Goal: Task Accomplishment & Management: Complete application form

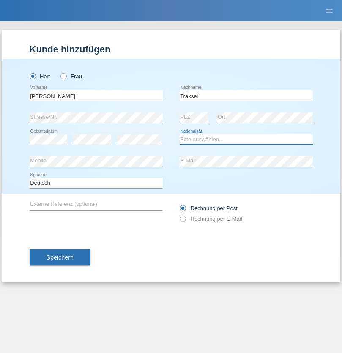
select select "DE"
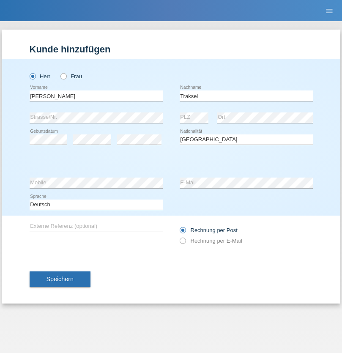
select select "C"
select select "01"
select select "07"
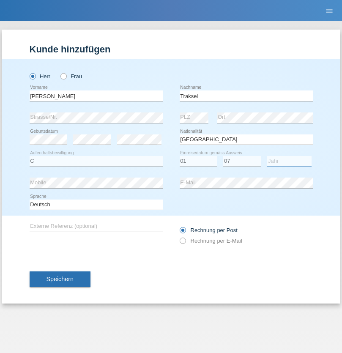
select select "2008"
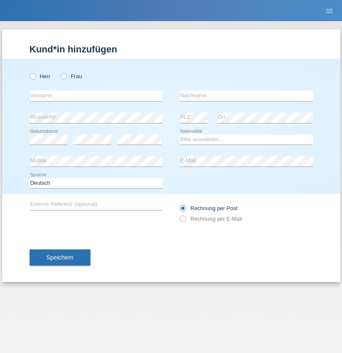
radio input "true"
click at [96, 96] on input "text" at bounding box center [96, 96] width 133 height 11
type input "Vedrana"
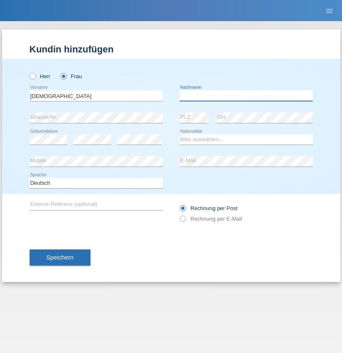
click at [246, 96] on input "text" at bounding box center [246, 96] width 133 height 11
type input "Cimbaljević"
select select "HR"
select select "C"
select select "12"
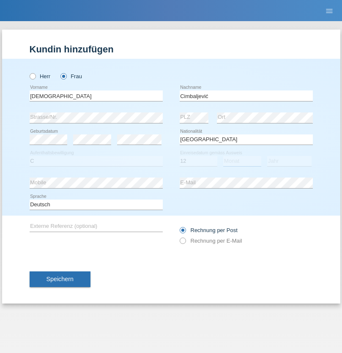
select select "08"
select select "2021"
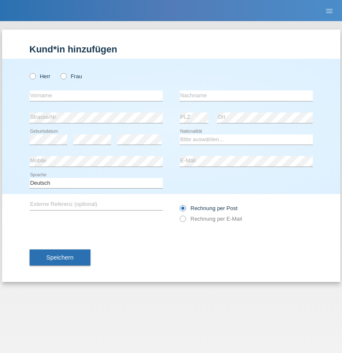
radio input "true"
click at [96, 96] on input "text" at bounding box center [96, 96] width 133 height 11
type input "[PERSON_NAME]"
click at [246, 96] on input "text" at bounding box center [246, 96] width 133 height 11
type input "Arifoska"
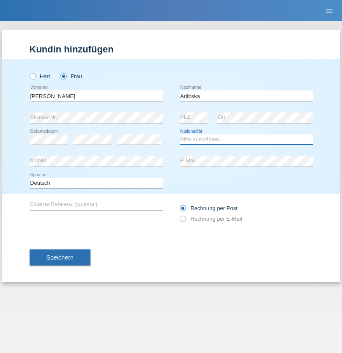
select select "CH"
radio input "true"
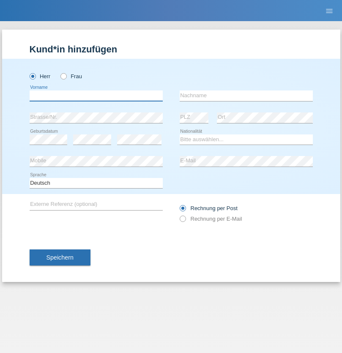
click at [96, 96] on input "text" at bounding box center [96, 96] width 133 height 11
type input "Emre"
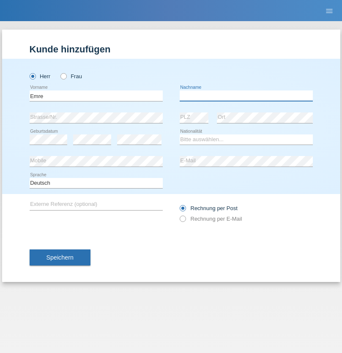
click at [246, 96] on input "text" at bounding box center [246, 96] width 133 height 11
type input "Uzun"
select select "CH"
